Goal: Task Accomplishment & Management: Use online tool/utility

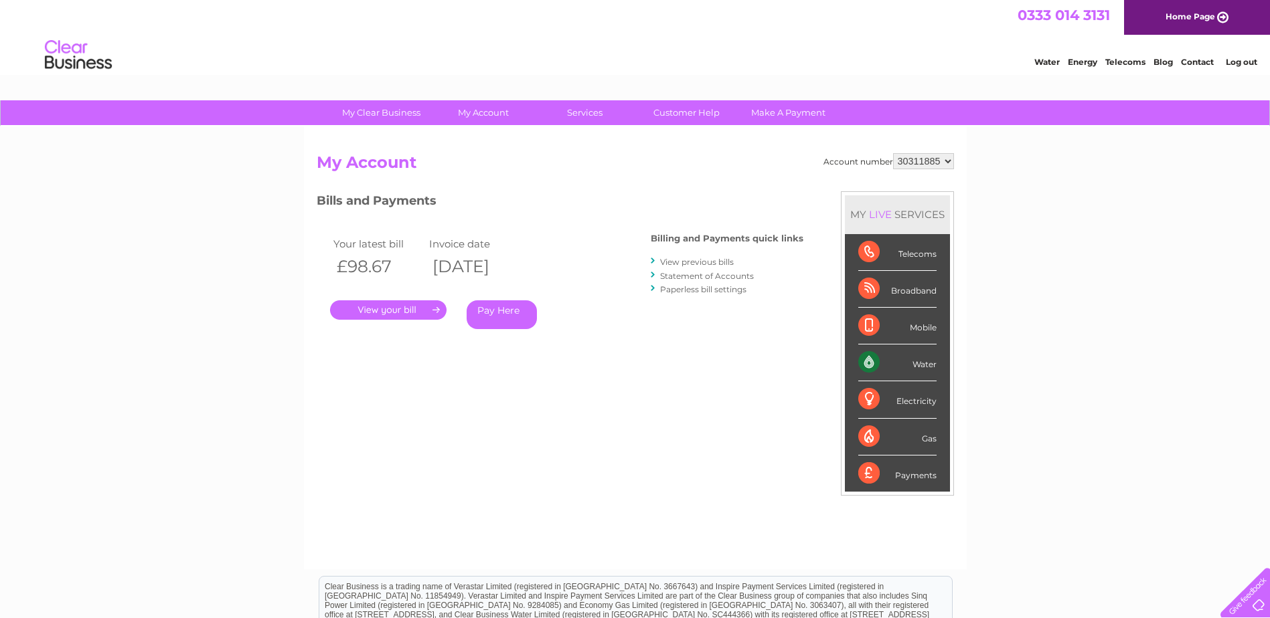
click at [952, 159] on select "30311885" at bounding box center [923, 161] width 61 height 16
click at [1240, 60] on link "Log out" at bounding box center [1241, 62] width 31 height 10
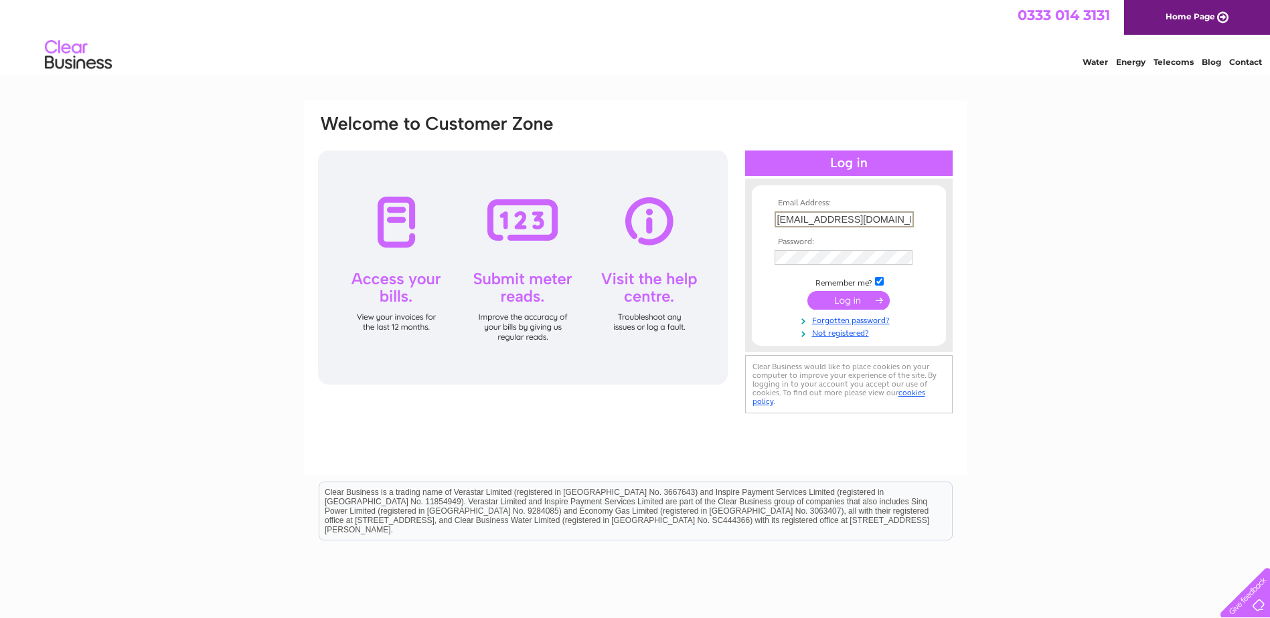
type input "[EMAIL_ADDRESS][DOMAIN_NAME]"
click at [855, 294] on input "submit" at bounding box center [848, 299] width 82 height 19
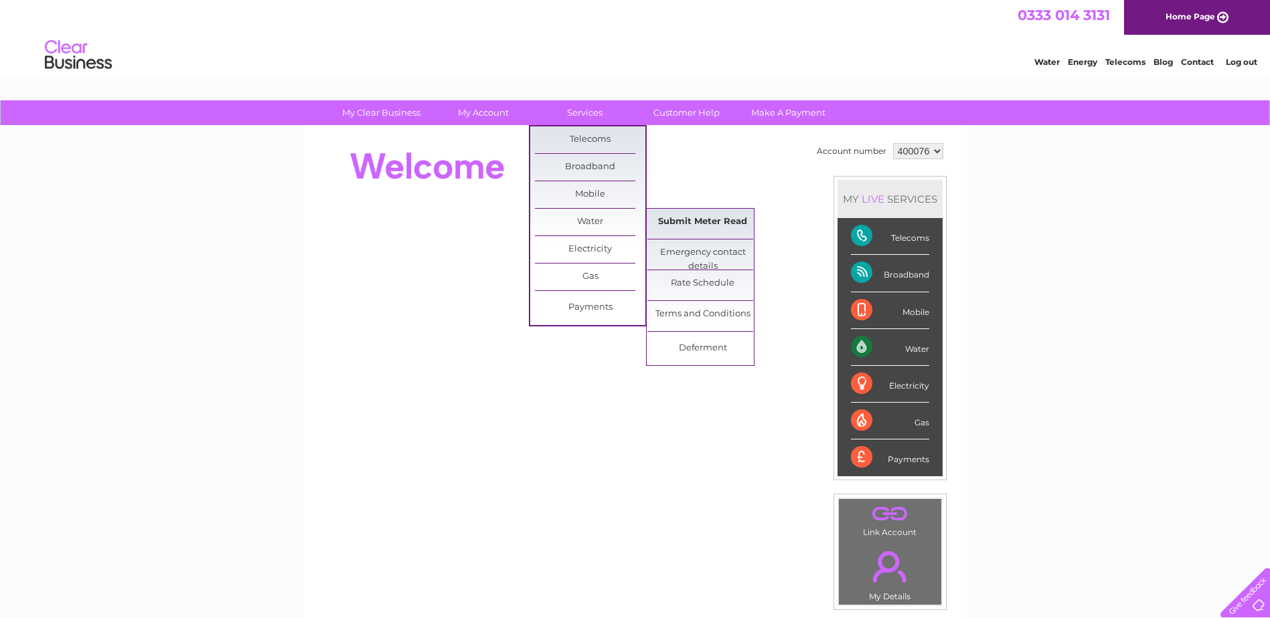
click at [693, 226] on link "Submit Meter Read" at bounding box center [702, 222] width 110 height 27
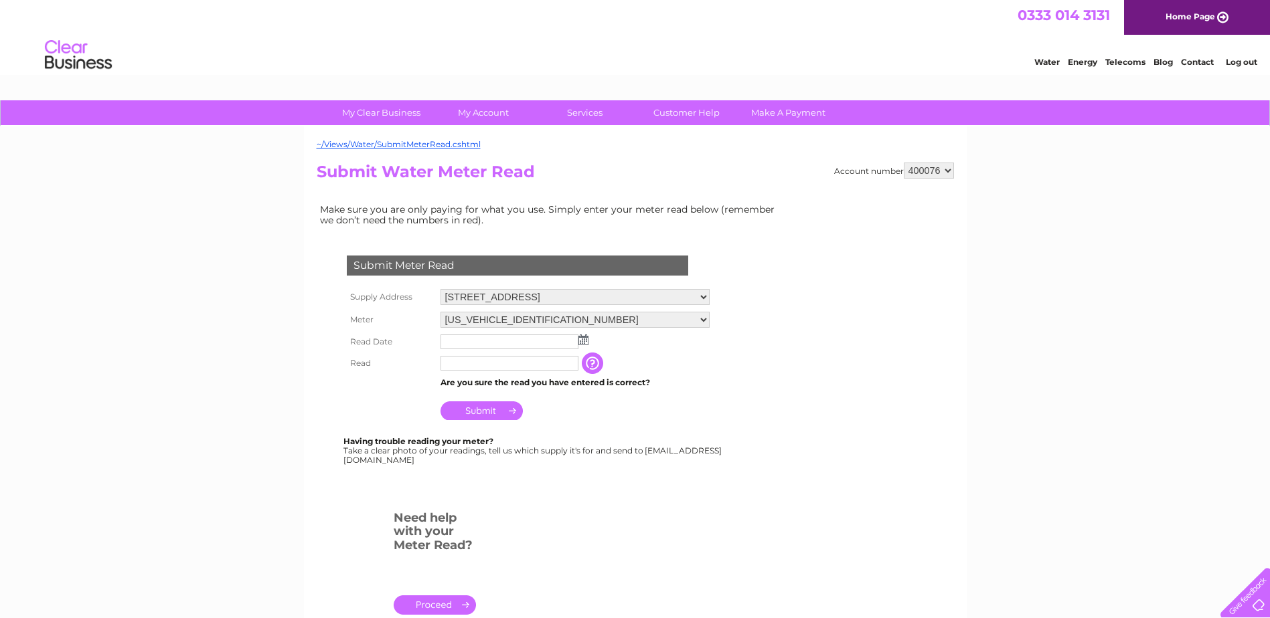
click at [464, 347] on input "text" at bounding box center [509, 342] width 138 height 15
click at [586, 337] on img at bounding box center [585, 340] width 10 height 11
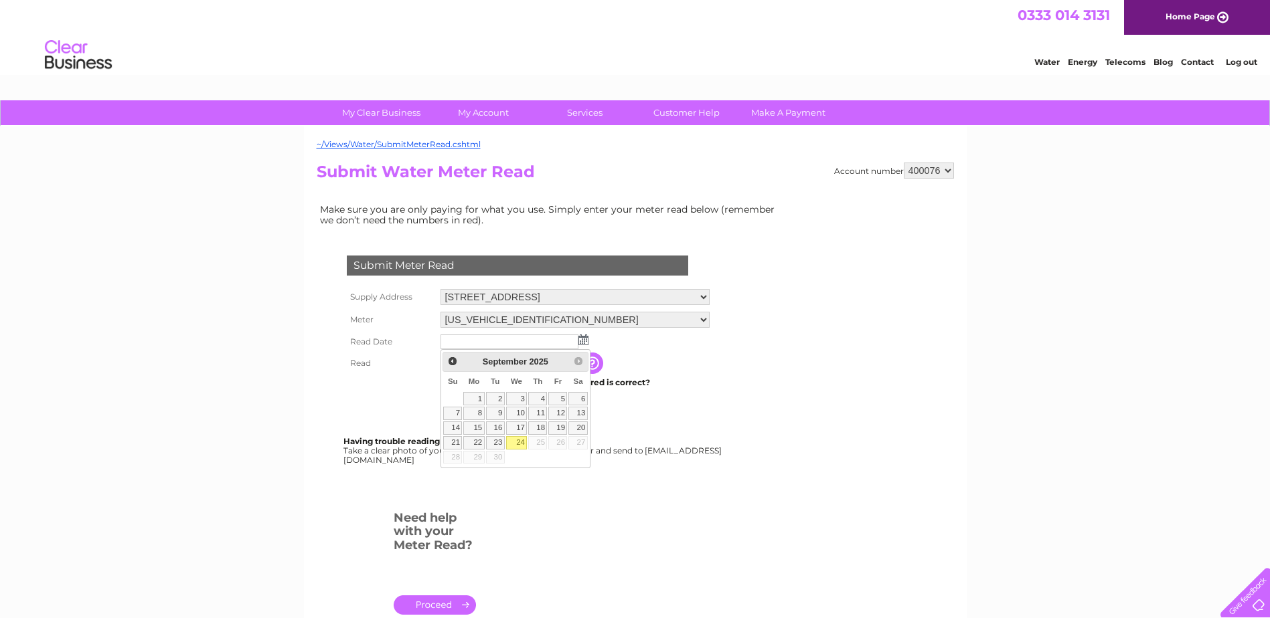
click at [521, 443] on link "24" at bounding box center [516, 442] width 21 height 13
type input "2025/09/24"
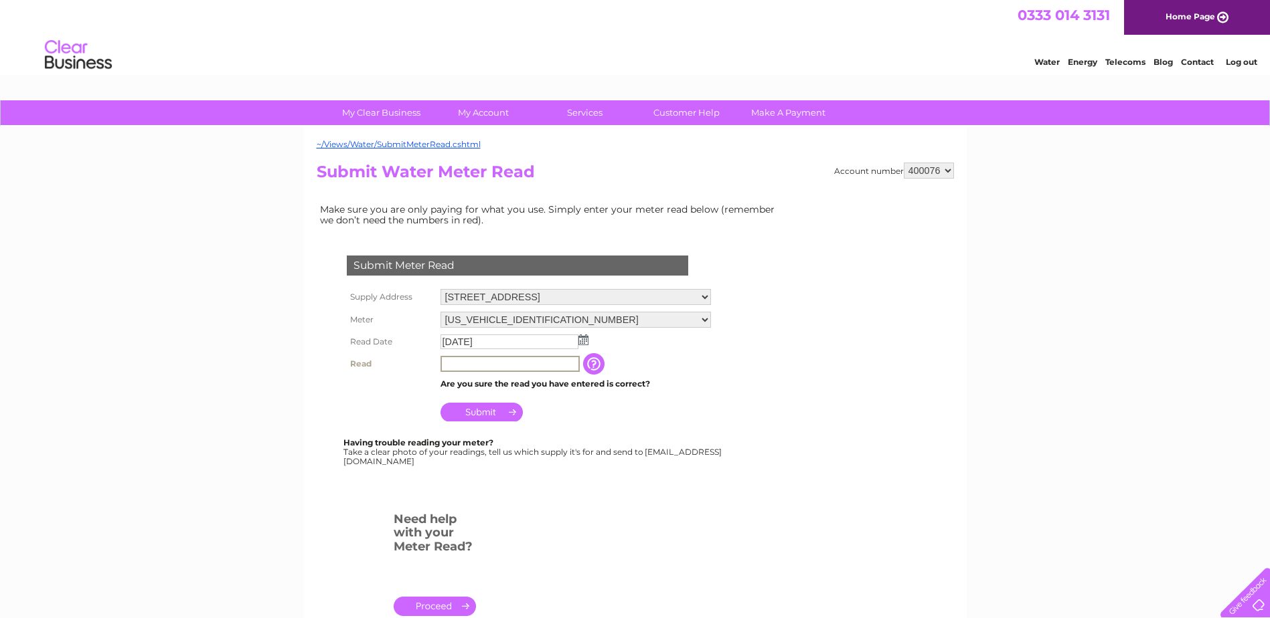
click at [469, 363] on input "text" at bounding box center [509, 364] width 139 height 16
type input "1205"
click at [486, 416] on input "Submit" at bounding box center [481, 412] width 82 height 19
